Goal: Task Accomplishment & Management: Complete application form

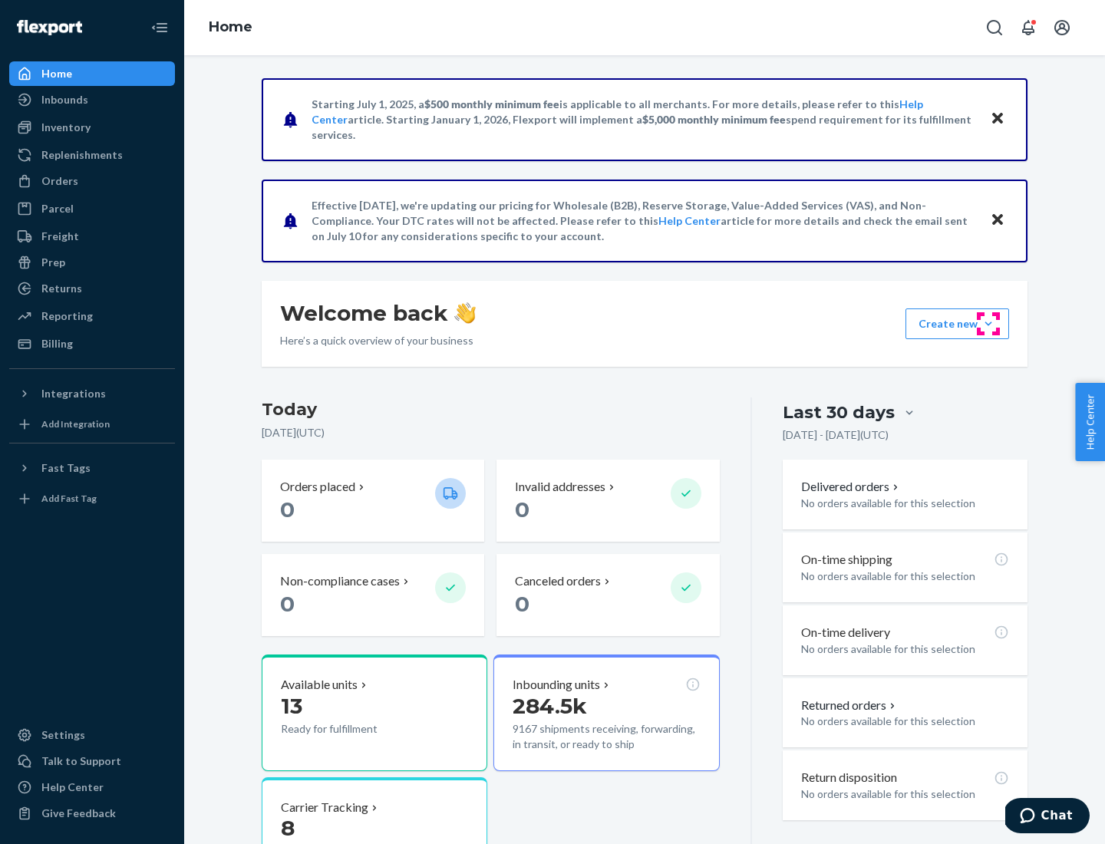
click at [988, 324] on button "Create new Create new inbound Create new order Create new product" at bounding box center [957, 323] width 104 height 31
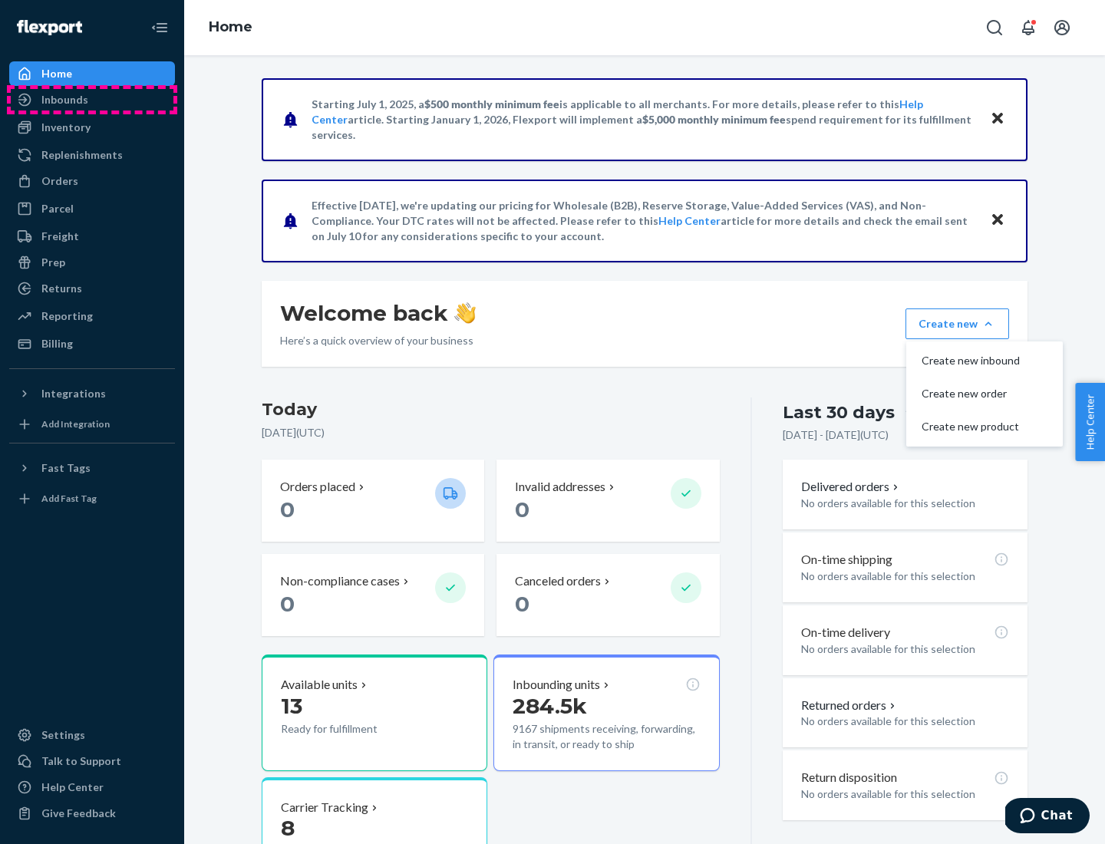
click at [92, 100] on div "Inbounds" at bounding box center [92, 99] width 163 height 21
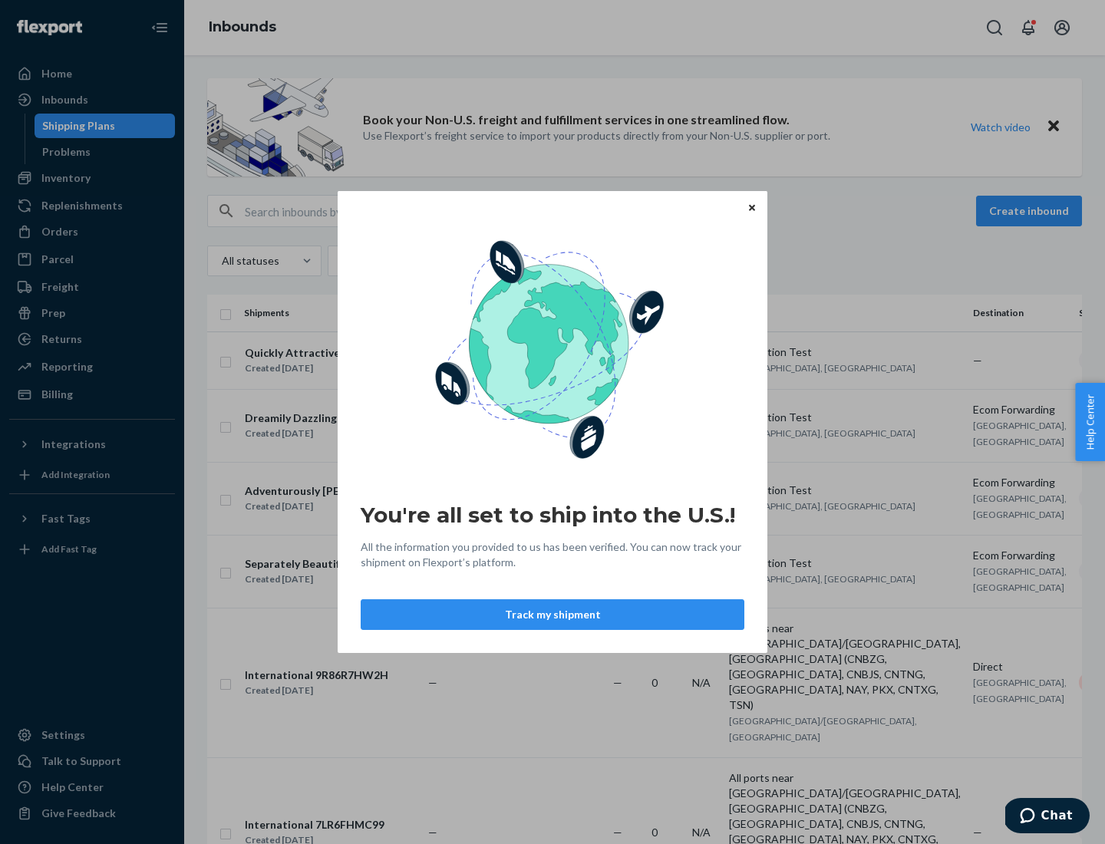
click at [92, 178] on div "You're all set to ship into the U.S.! All the information you provided to us ha…" at bounding box center [552, 422] width 1105 height 844
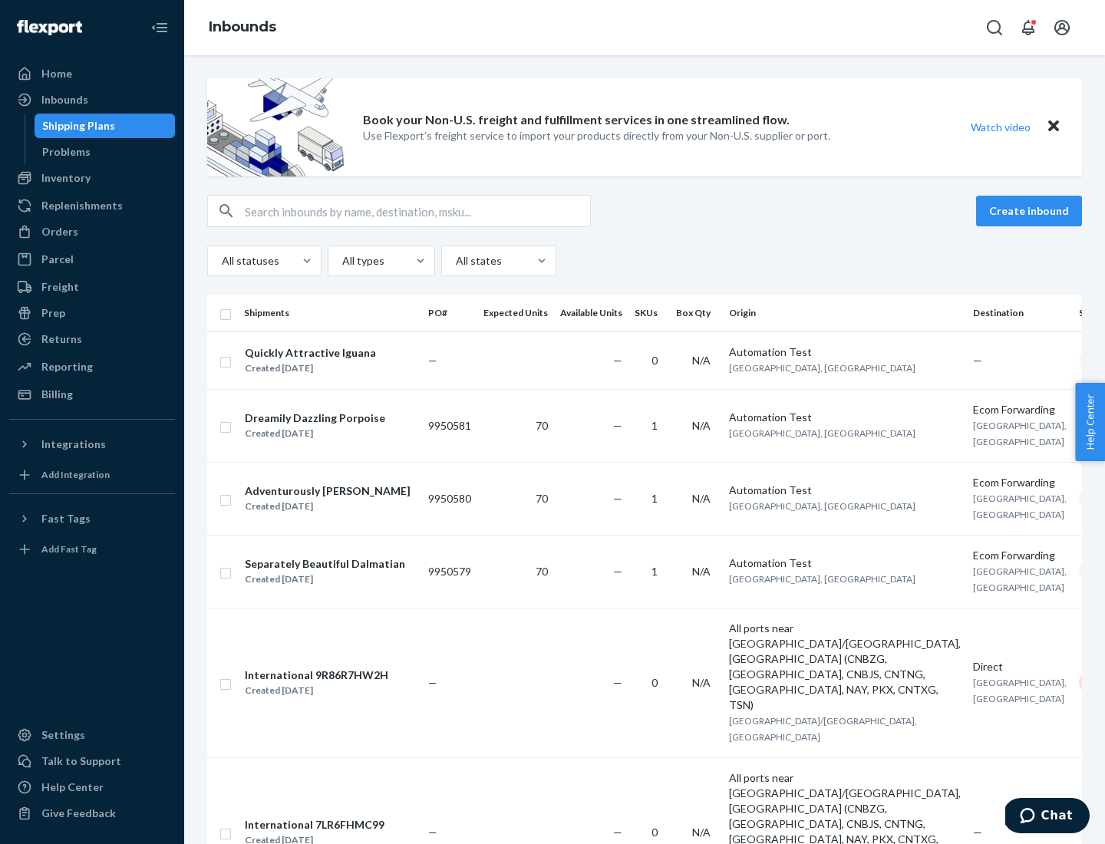
click at [644, 28] on div "Inbounds" at bounding box center [644, 27] width 921 height 55
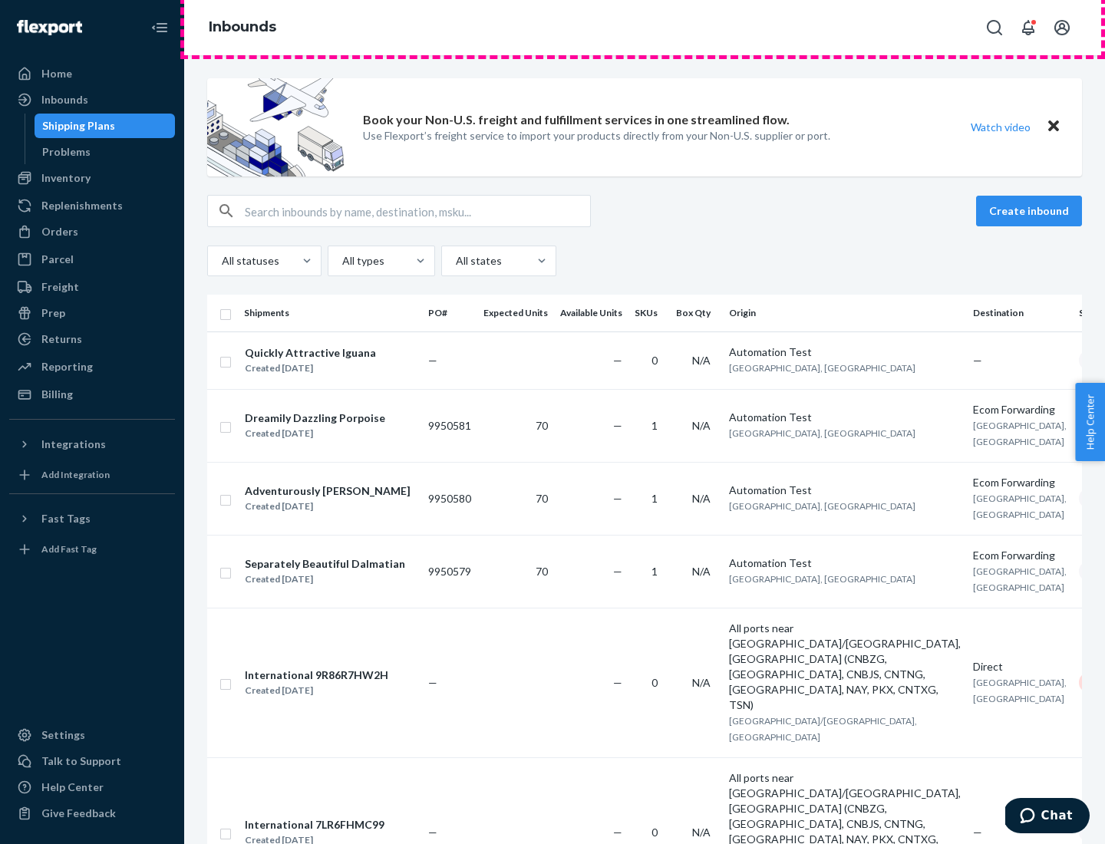
click at [644, 28] on div "Inbounds" at bounding box center [644, 27] width 921 height 55
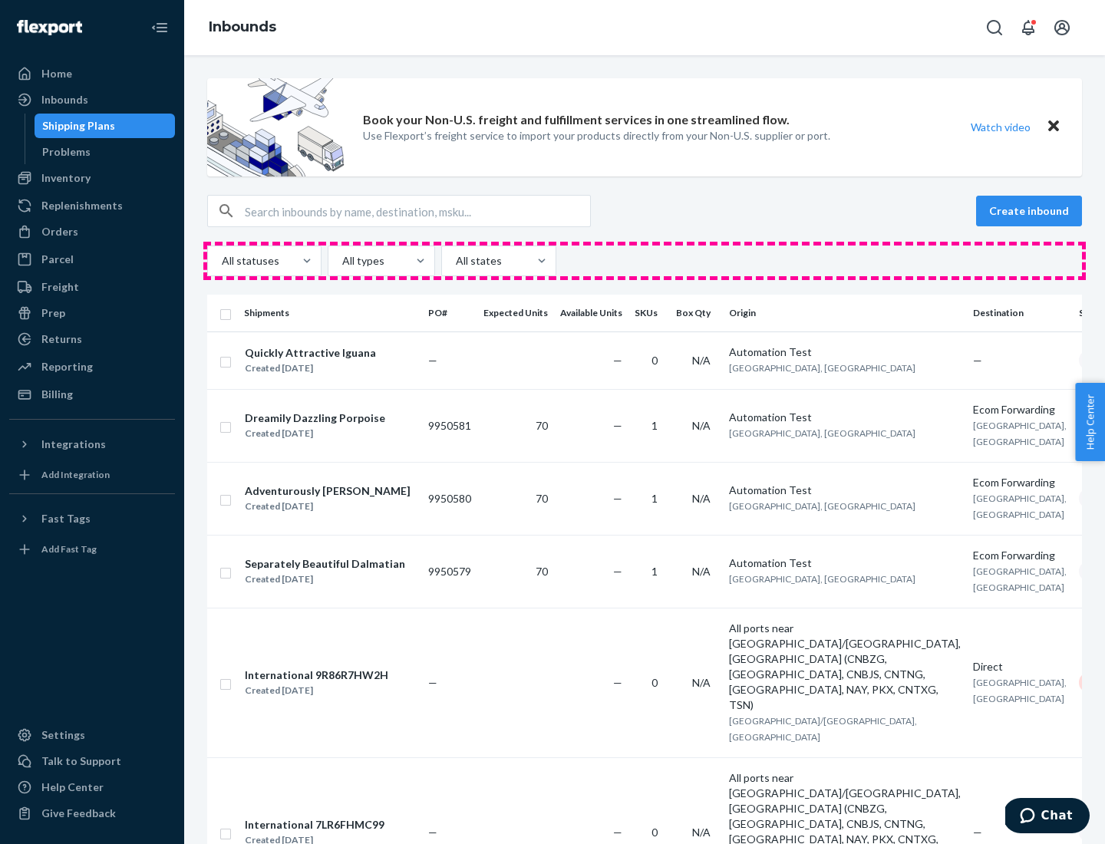
click at [644, 261] on div "All statuses All types All states" at bounding box center [644, 260] width 874 height 31
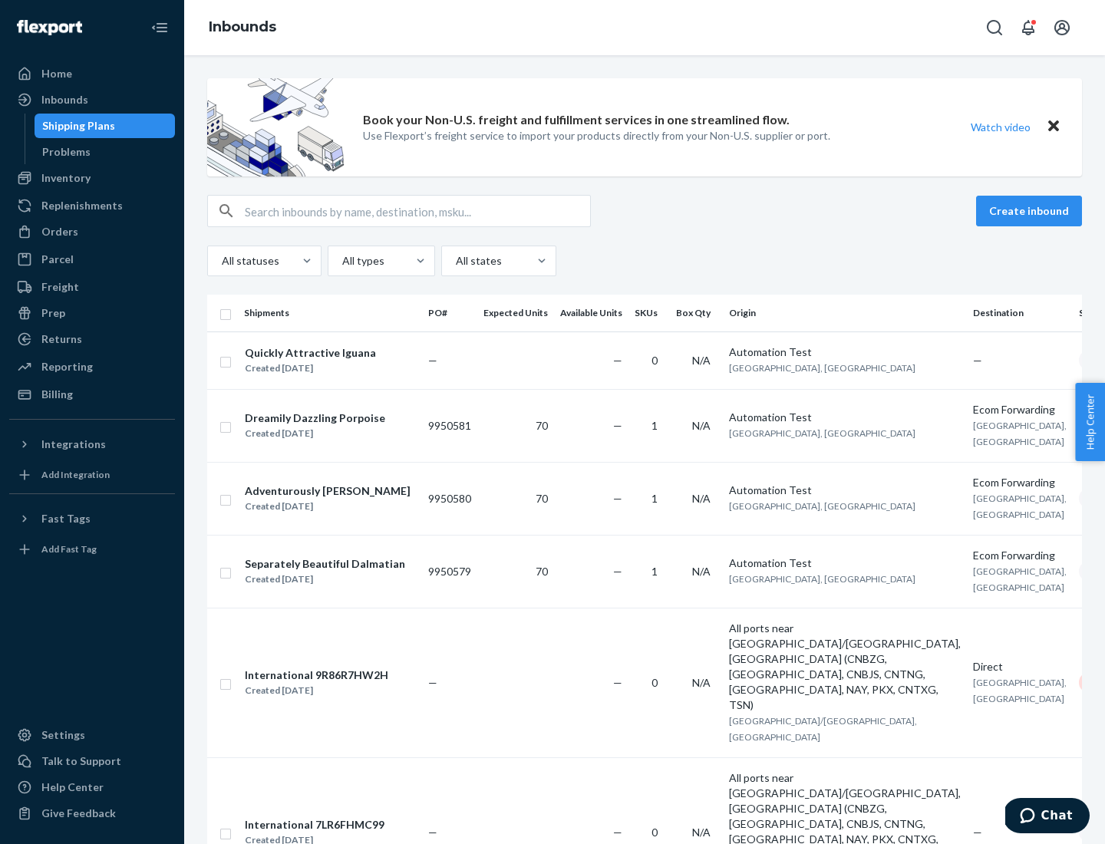
click at [76, 126] on div "Shipping Plans" at bounding box center [78, 125] width 73 height 15
click at [1031, 211] on button "Create inbound" at bounding box center [1029, 211] width 106 height 31
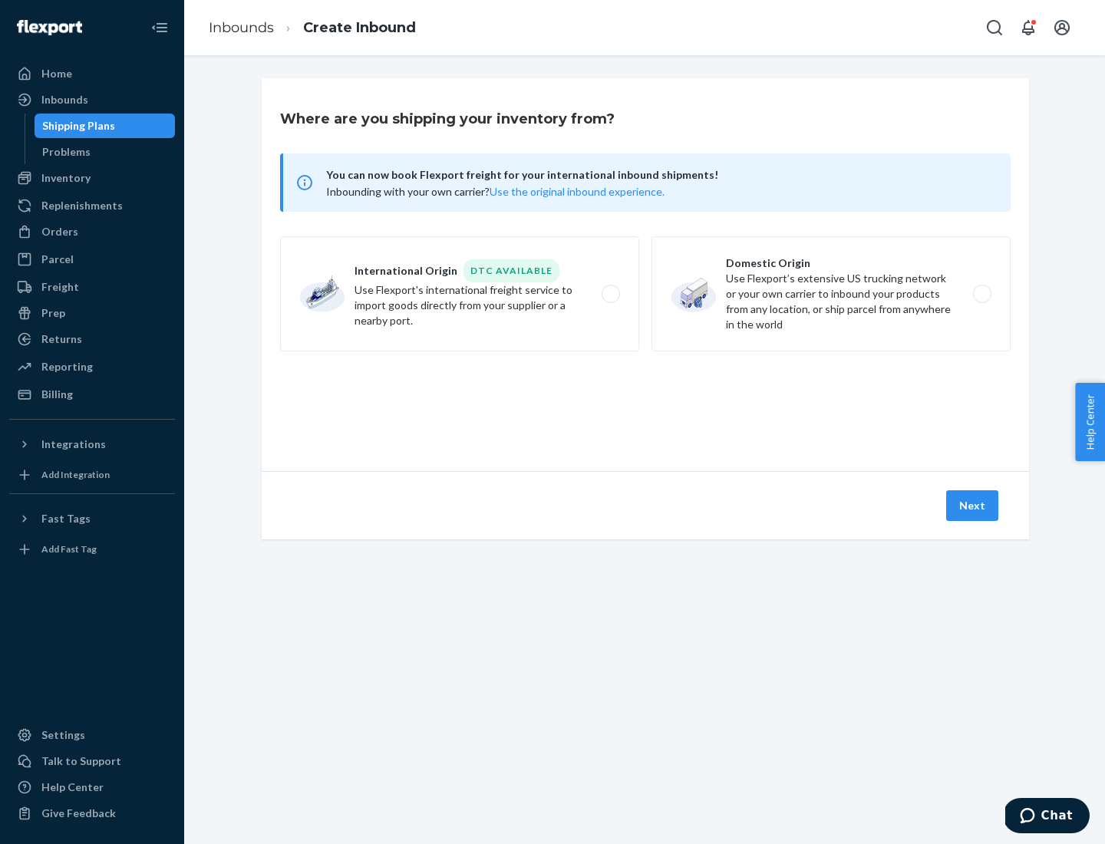
click at [459, 294] on label "International Origin DTC Available Use Flexport's international freight service…" at bounding box center [459, 293] width 359 height 115
click at [610, 294] on input "International Origin DTC Available Use Flexport's international freight service…" at bounding box center [615, 294] width 10 height 10
radio input "true"
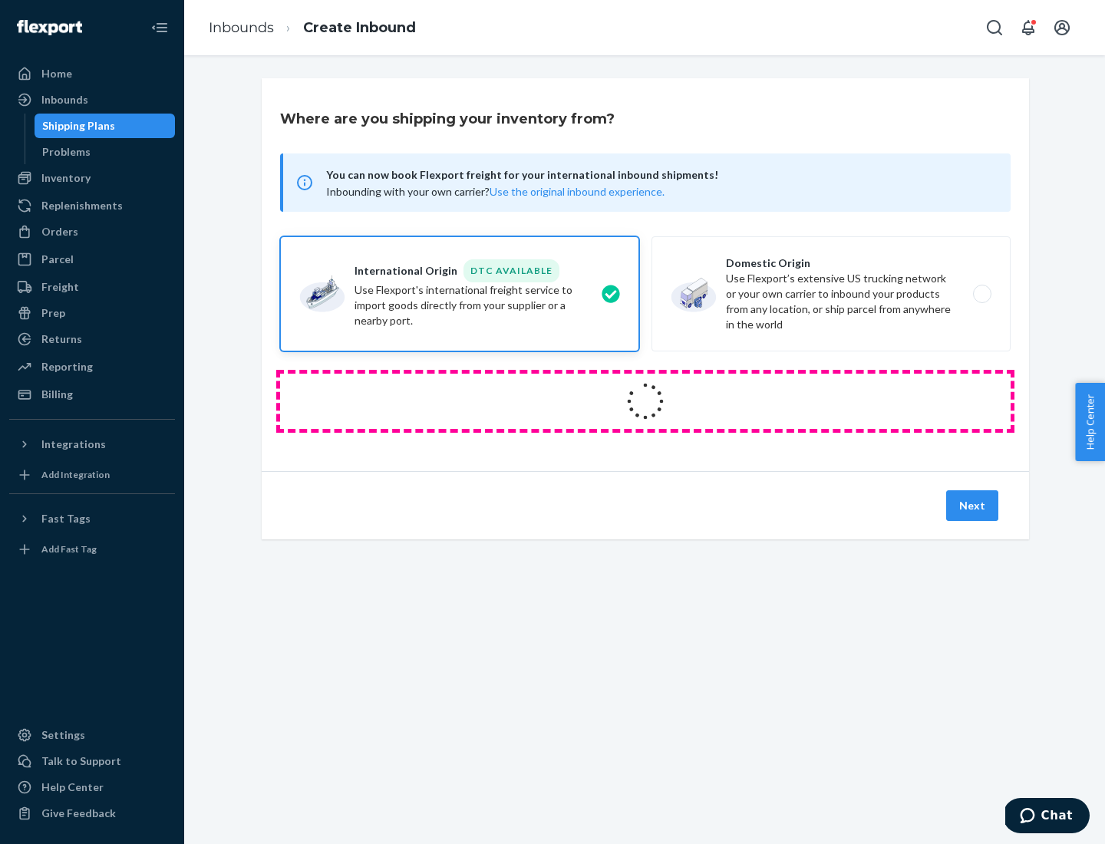
click at [645, 401] on icon at bounding box center [645, 401] width 53 height 53
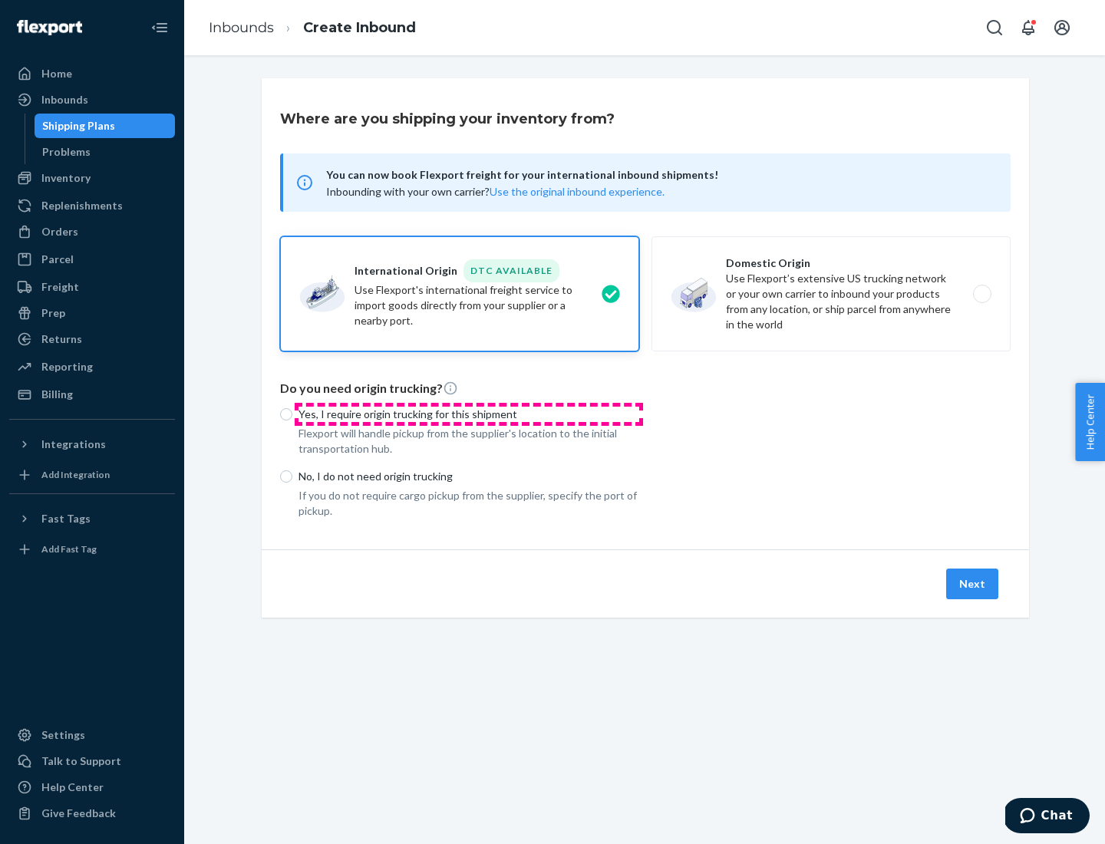
click at [469, 413] on p "Yes, I require origin trucking for this shipment" at bounding box center [468, 414] width 341 height 15
click at [292, 413] on input "Yes, I require origin trucking for this shipment" at bounding box center [286, 414] width 12 height 12
radio input "true"
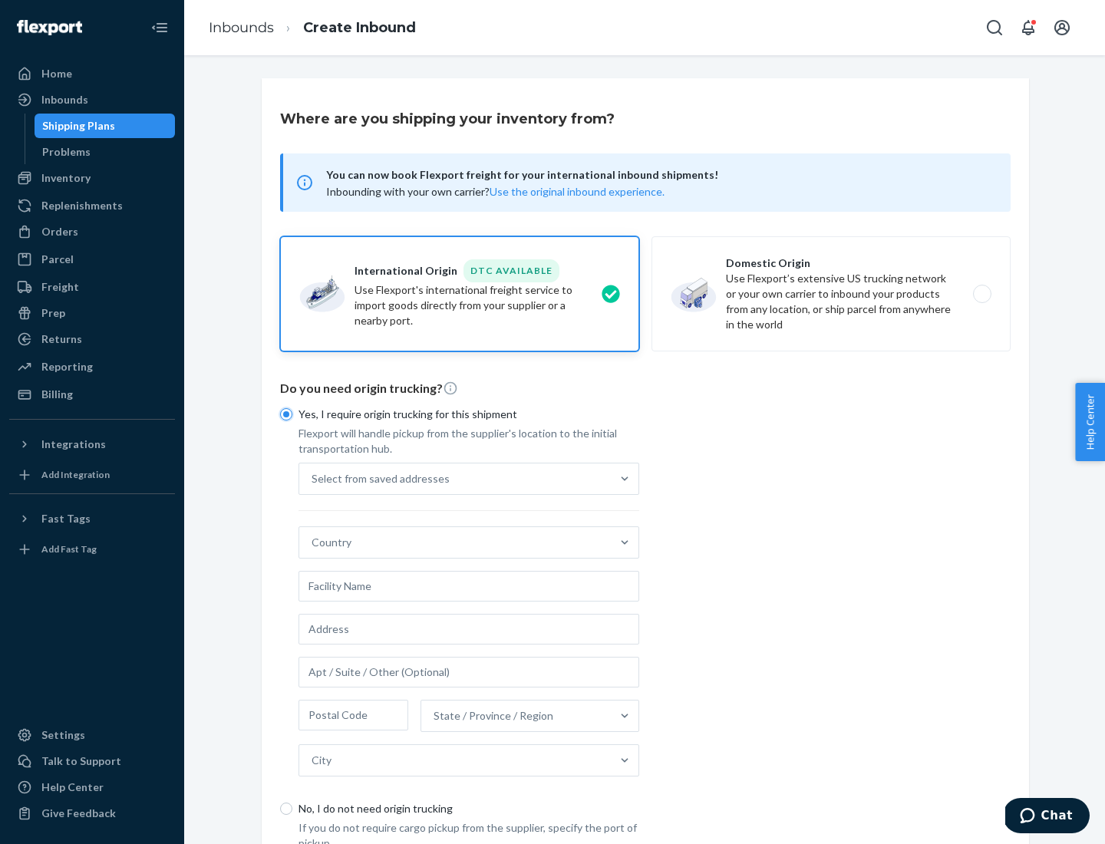
scroll to position [29, 0]
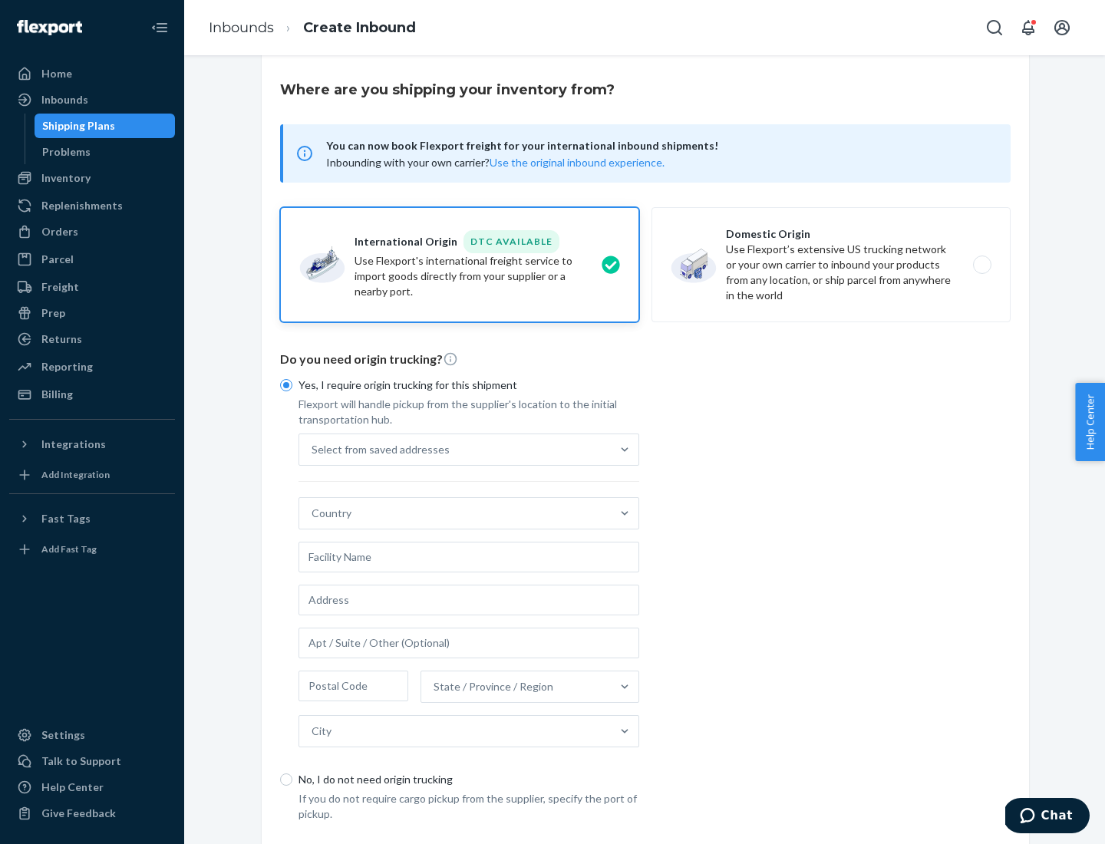
click at [455, 449] on div "Select from saved addresses" at bounding box center [454, 449] width 311 height 31
click at [313, 449] on input "Select from saved addresses" at bounding box center [312, 449] width 2 height 15
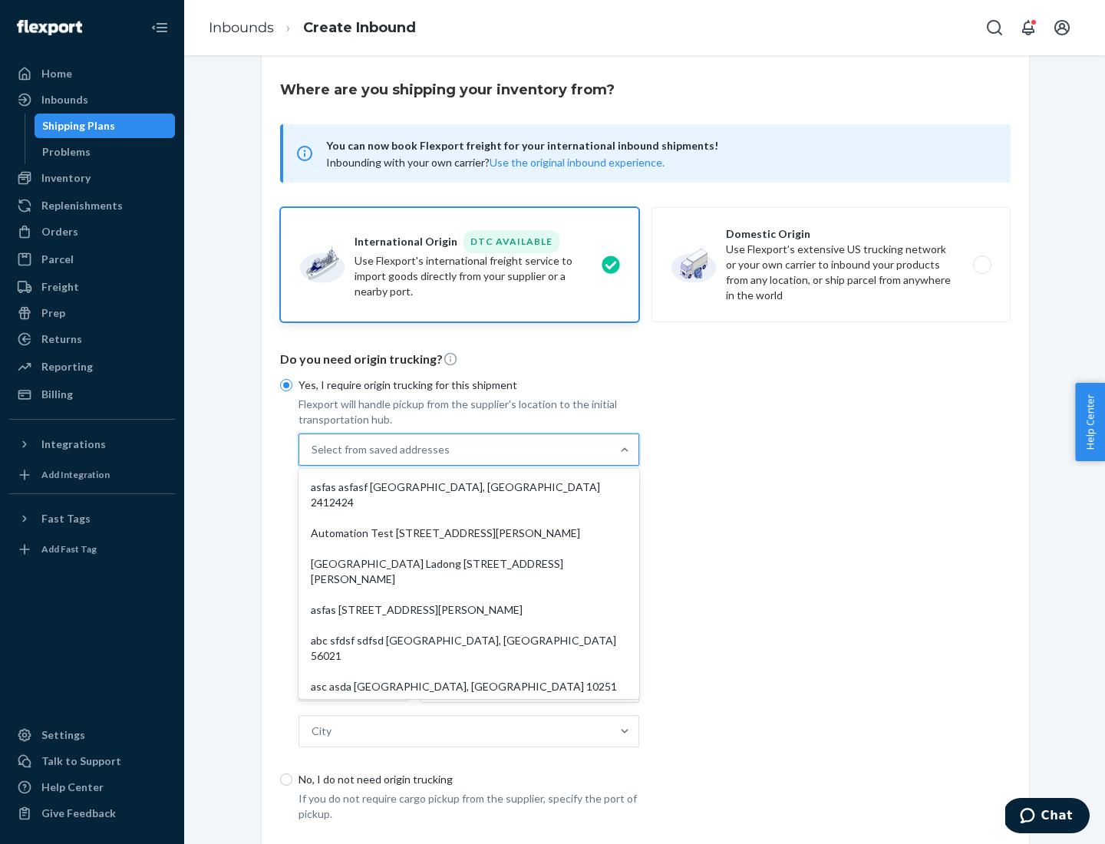
scroll to position [67, 0]
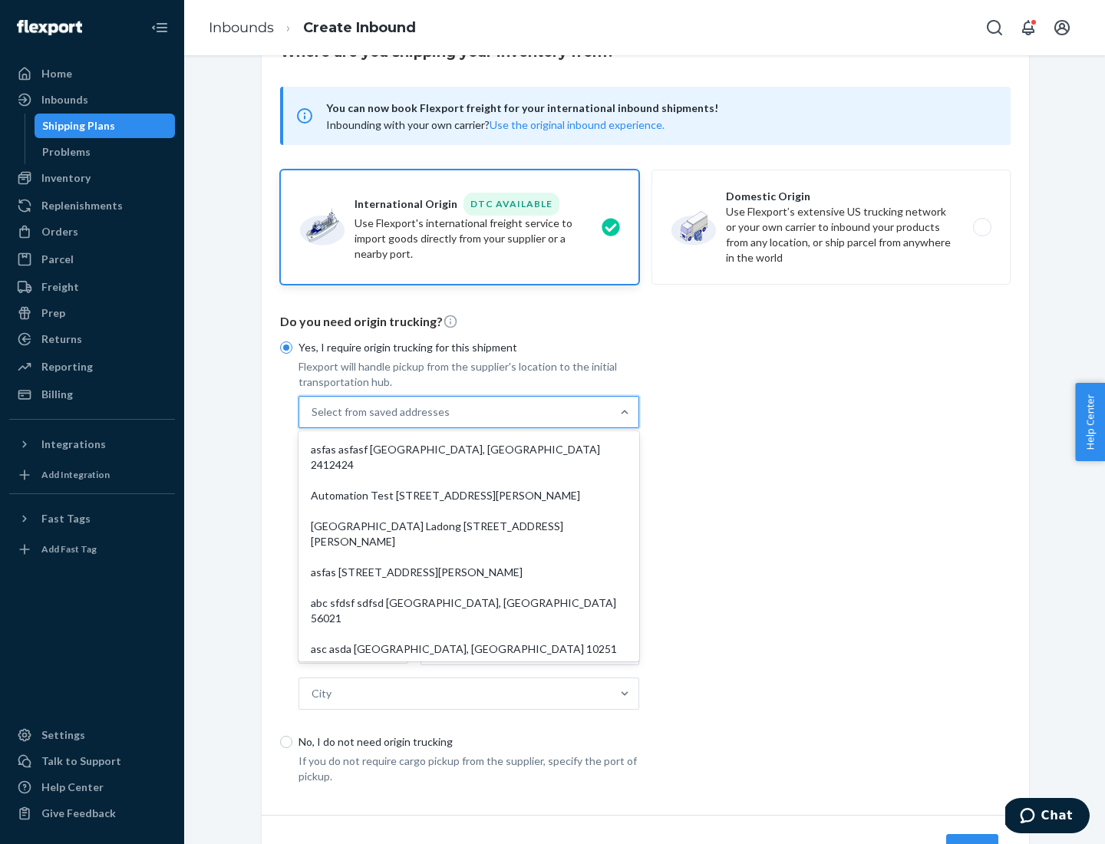
click at [469, 449] on div "asfas asfasf [GEOGRAPHIC_DATA], [GEOGRAPHIC_DATA] 2412424" at bounding box center [468, 457] width 334 height 46
click at [313, 420] on input "option asfas asfasf [GEOGRAPHIC_DATA], [GEOGRAPHIC_DATA] 2412424 focused, 1 of …" at bounding box center [312, 411] width 2 height 15
type input "asfas"
type input "asfasf"
type input "2412424"
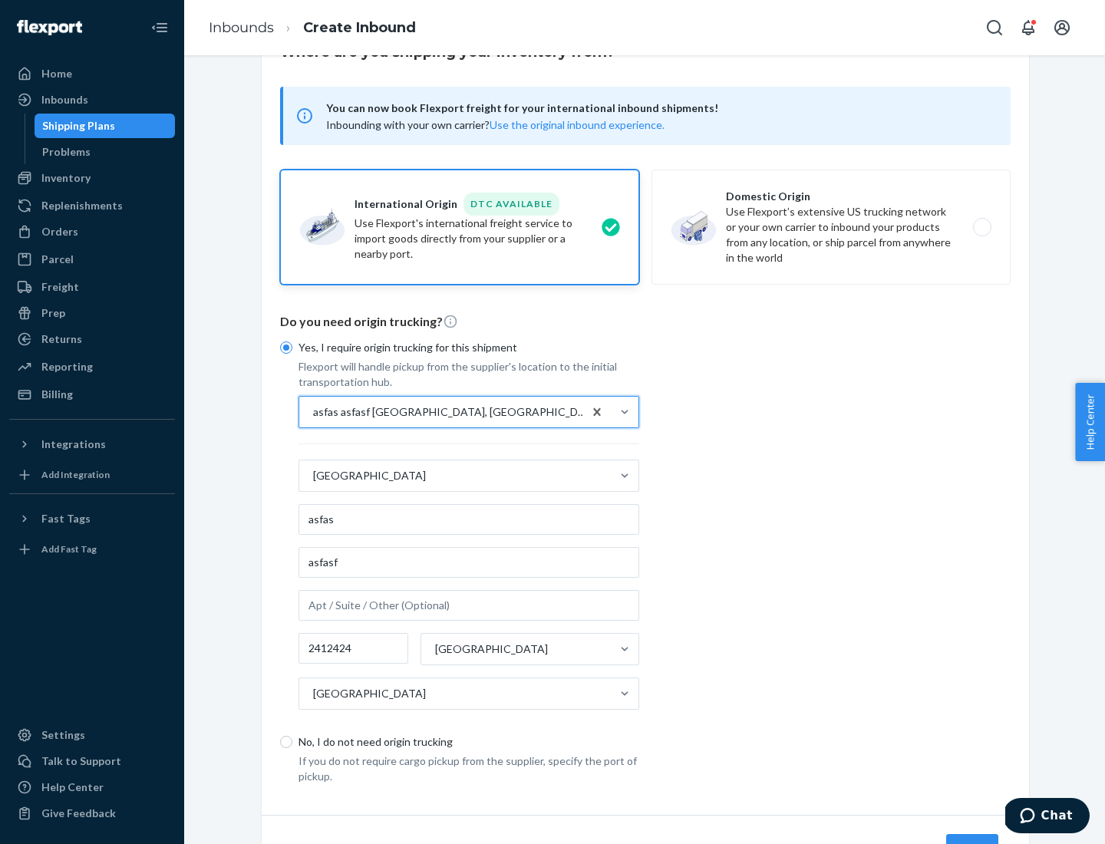
scroll to position [143, 0]
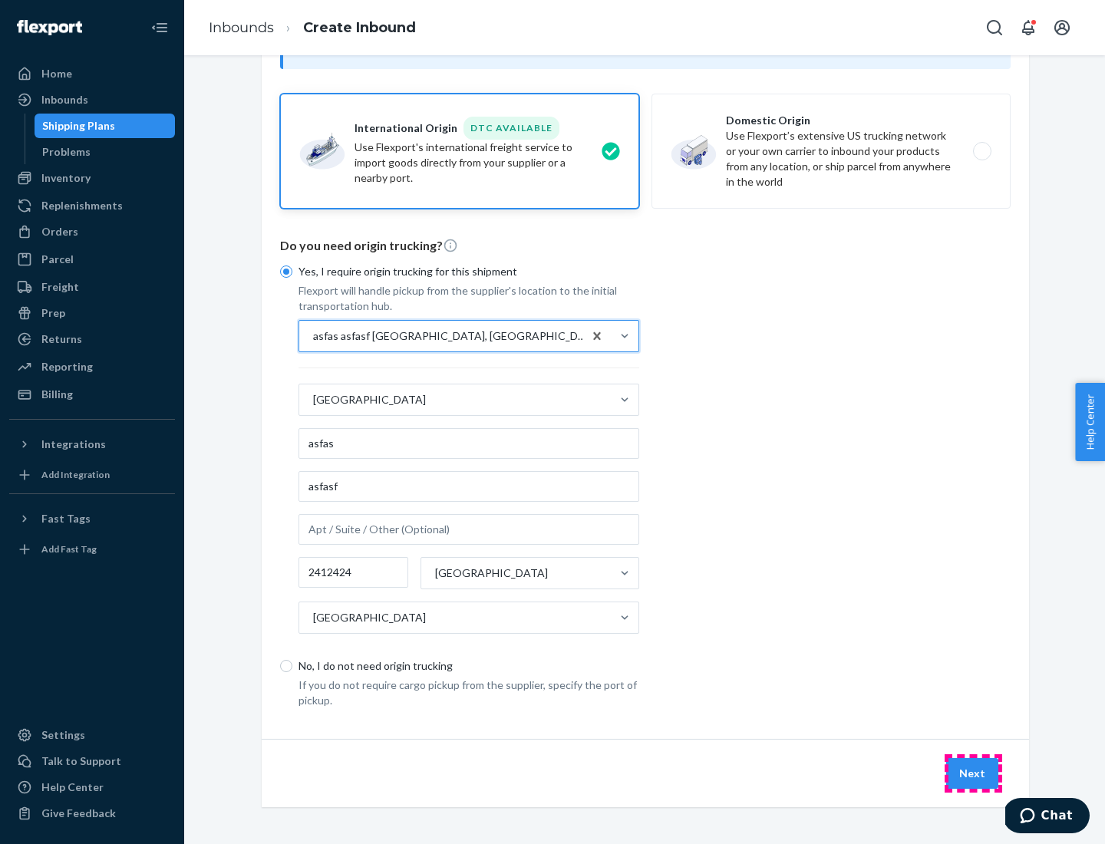
click at [973, 772] on button "Next" at bounding box center [972, 773] width 52 height 31
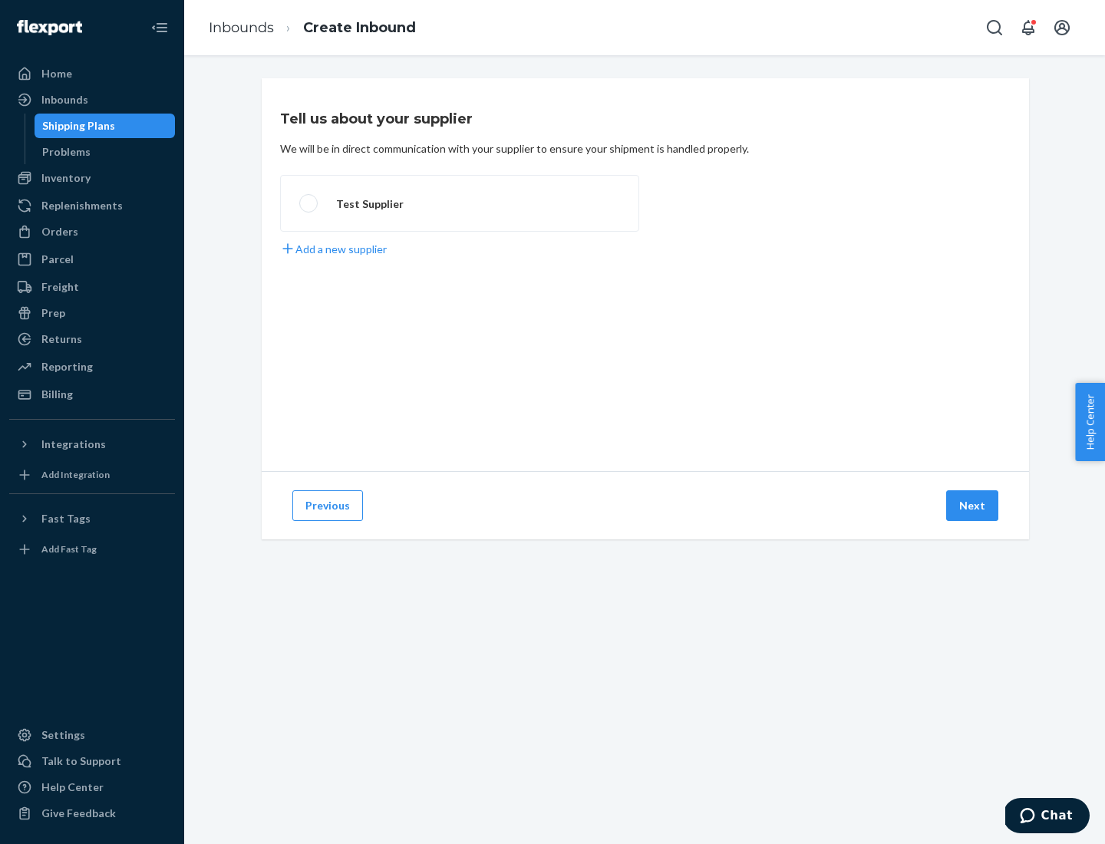
click at [459, 203] on label "Test Supplier" at bounding box center [459, 203] width 359 height 57
click at [309, 203] on input "Test Supplier" at bounding box center [304, 204] width 10 height 10
radio input "true"
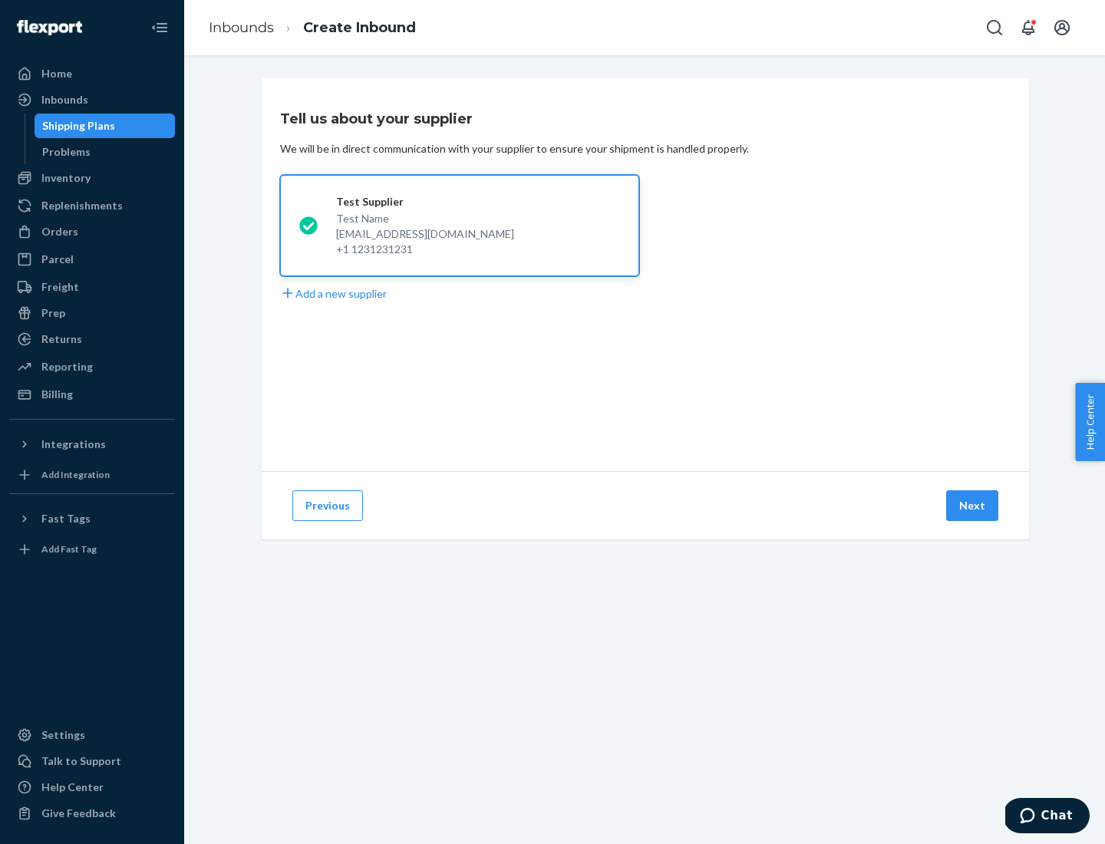
click at [973, 506] on button "Next" at bounding box center [972, 505] width 52 height 31
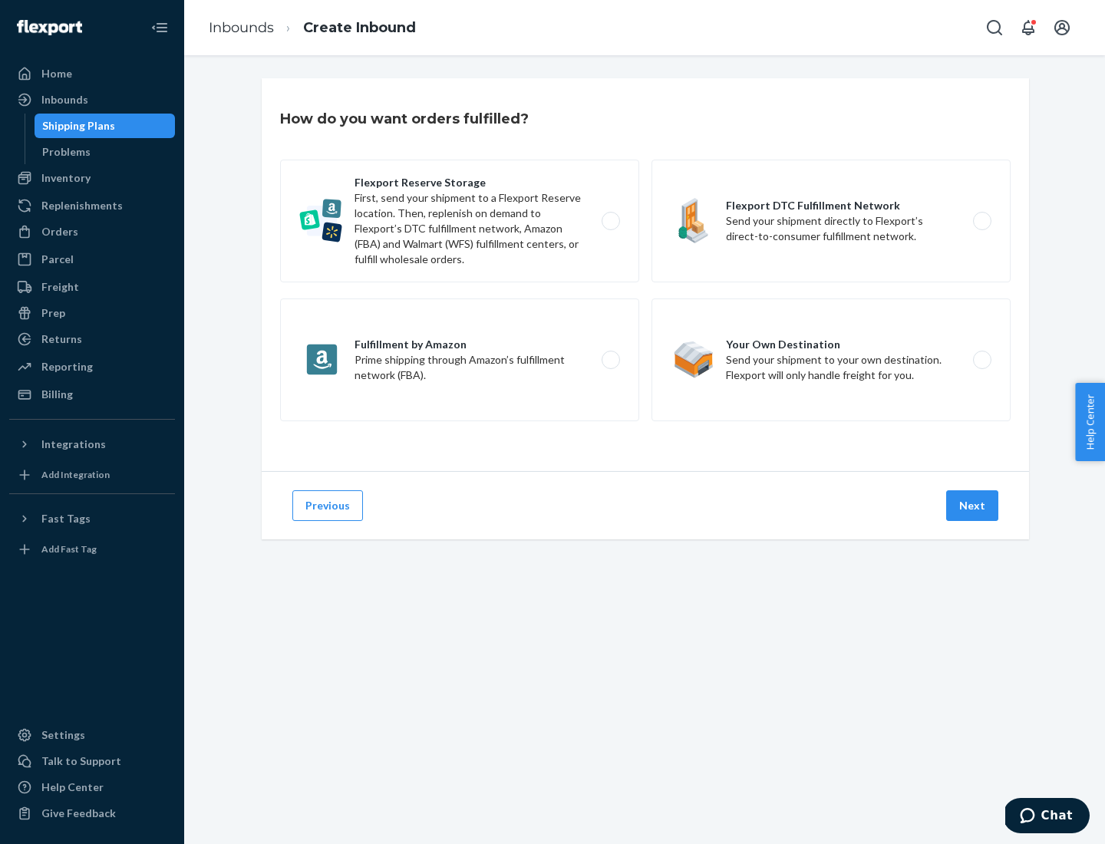
click at [459, 360] on label "Fulfillment by Amazon Prime shipping through Amazon’s fulfillment network (FBA)." at bounding box center [459, 359] width 359 height 123
click at [610, 360] on input "Fulfillment by Amazon Prime shipping through Amazon’s fulfillment network (FBA)." at bounding box center [615, 360] width 10 height 10
radio input "true"
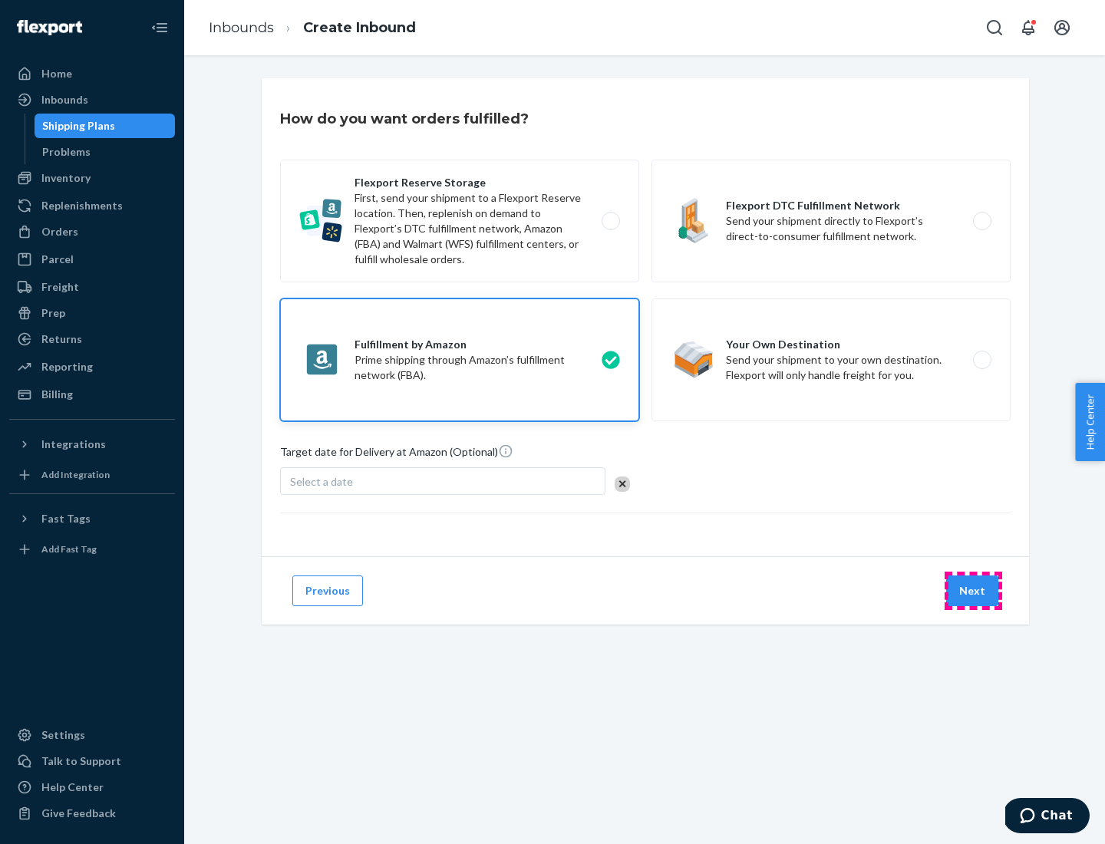
click at [973, 591] on button "Next" at bounding box center [972, 590] width 52 height 31
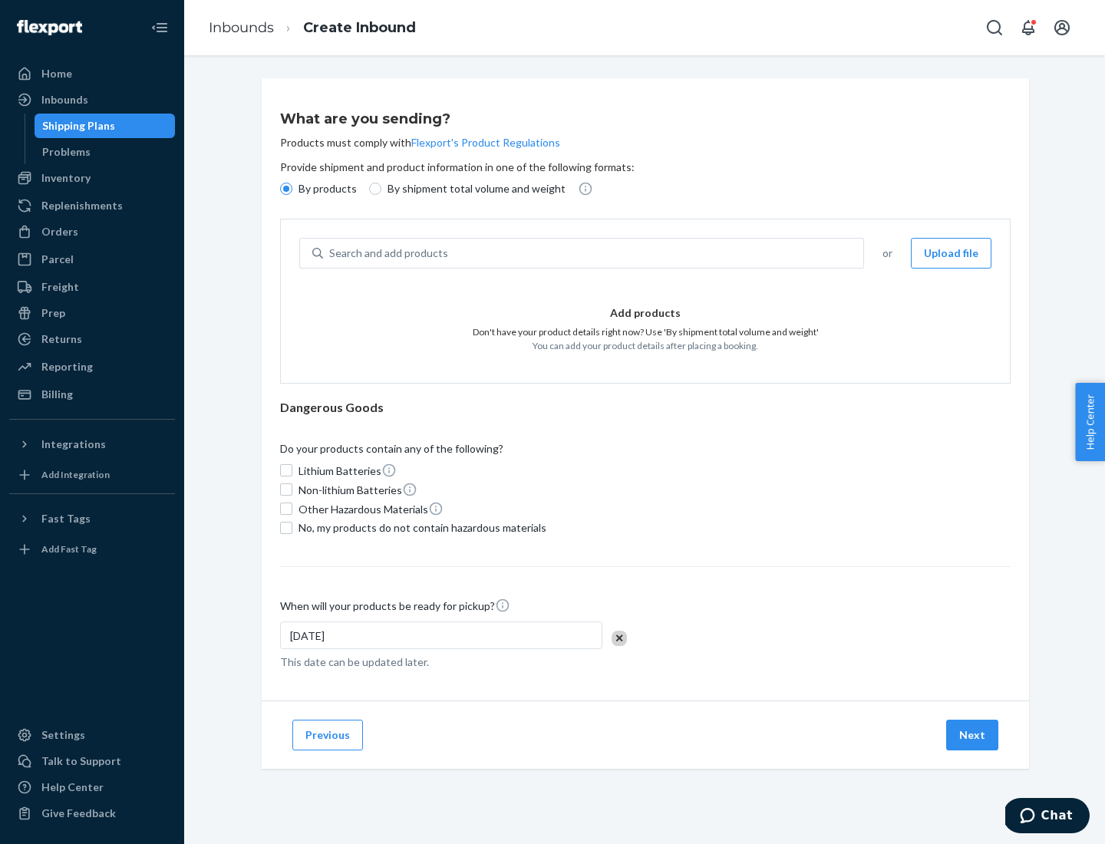
click at [472, 189] on p "By shipment total volume and weight" at bounding box center [476, 188] width 178 height 15
click at [381, 189] on input "By shipment total volume and weight" at bounding box center [375, 189] width 12 height 12
radio input "true"
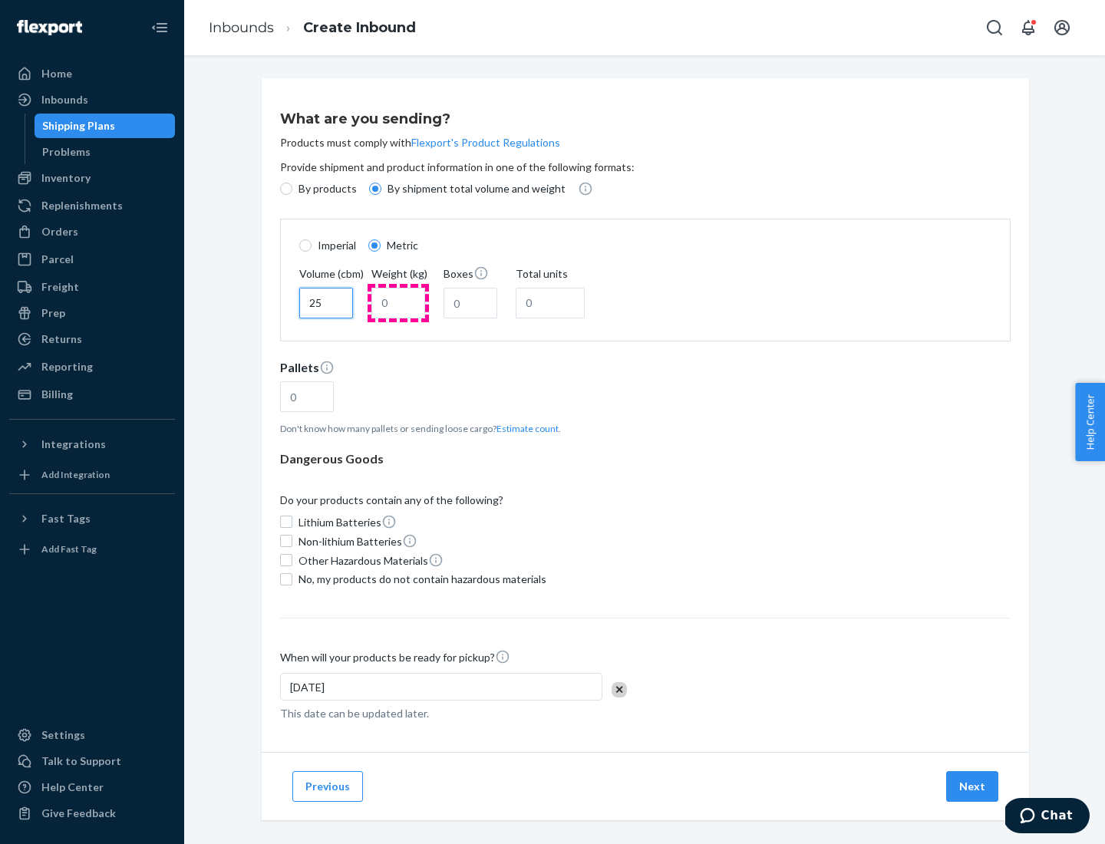
type input "25"
type input "100"
type input "50"
type input "500"
click at [524, 428] on button "Estimate count" at bounding box center [527, 428] width 62 height 13
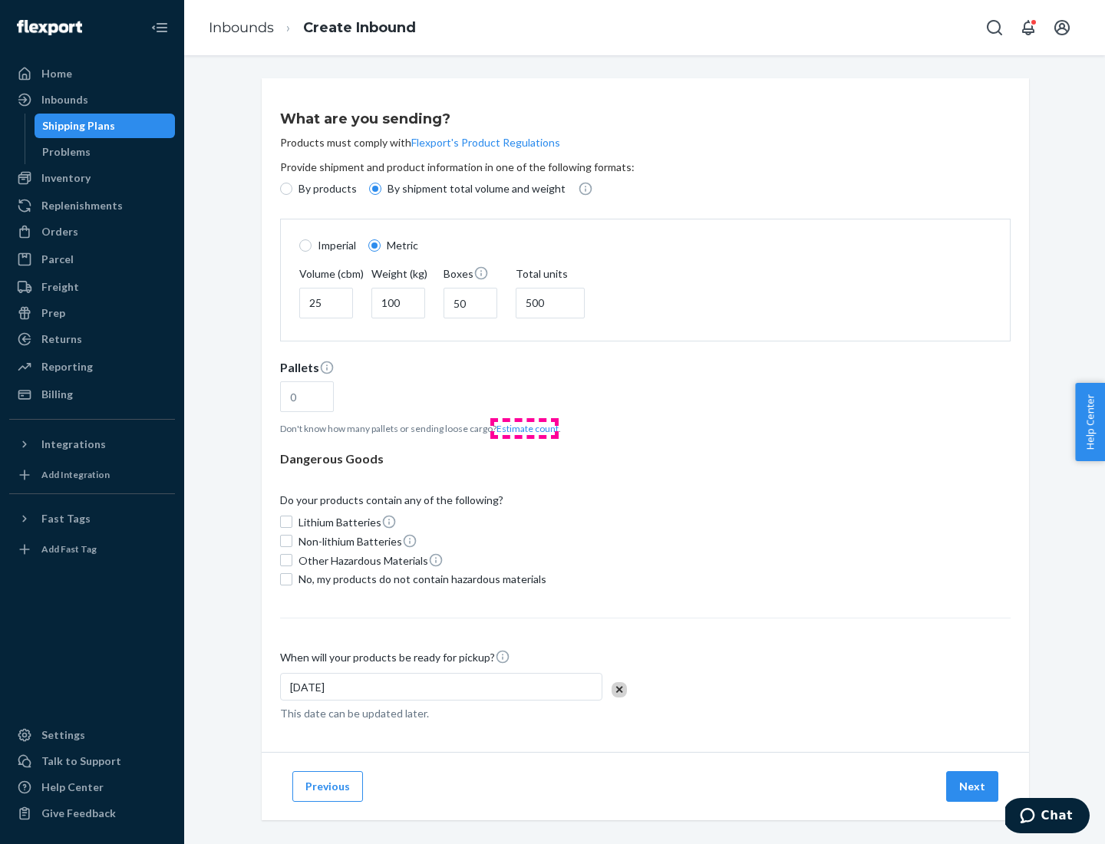
type input "16"
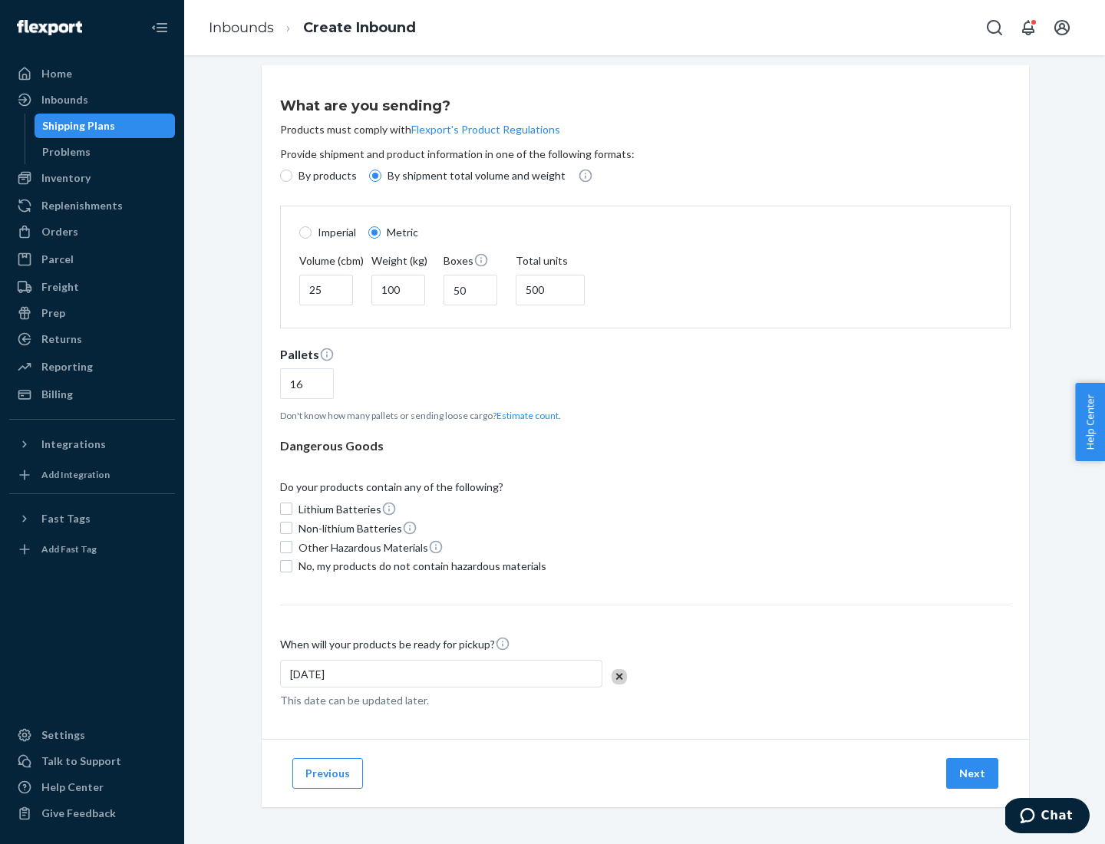
click at [420, 565] on span "No, my products do not contain hazardous materials" at bounding box center [422, 565] width 248 height 15
click at [292, 565] on input "No, my products do not contain hazardous materials" at bounding box center [286, 566] width 12 height 12
checkbox input "true"
click at [973, 772] on button "Next" at bounding box center [972, 773] width 52 height 31
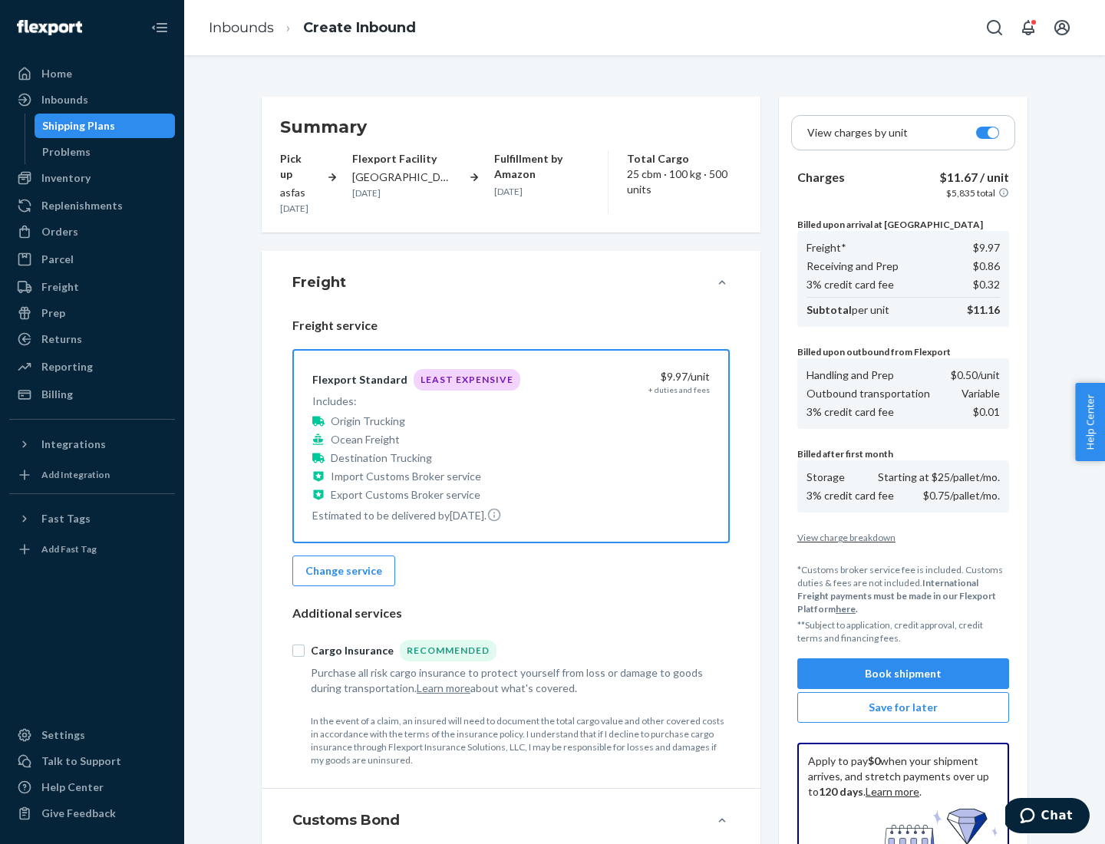
scroll to position [224, 0]
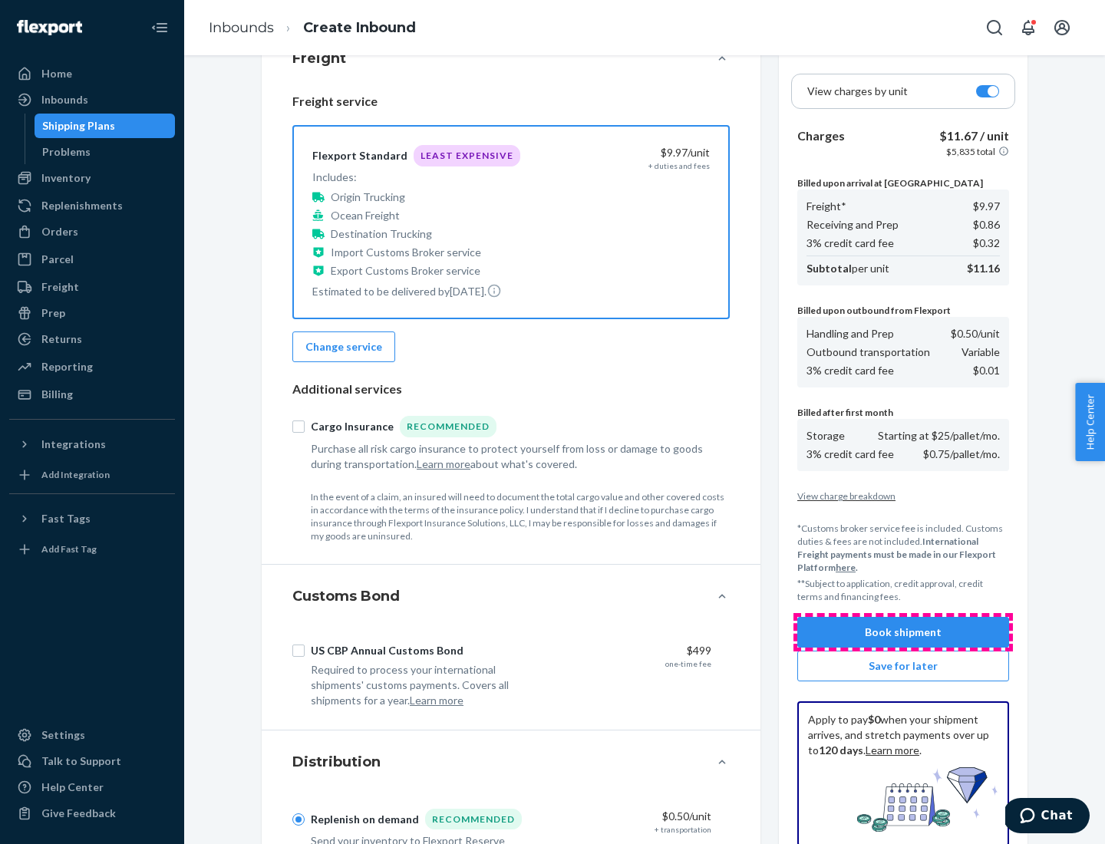
click at [903, 632] on button "Book shipment" at bounding box center [903, 632] width 212 height 31
